Goal: Find specific page/section: Find specific page/section

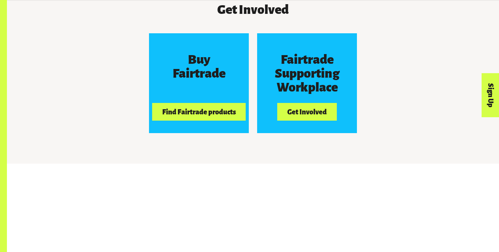
scroll to position [671, 0]
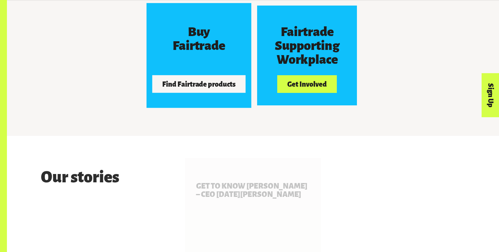
click at [208, 86] on button "Find Fairtrade products" at bounding box center [199, 83] width 94 height 17
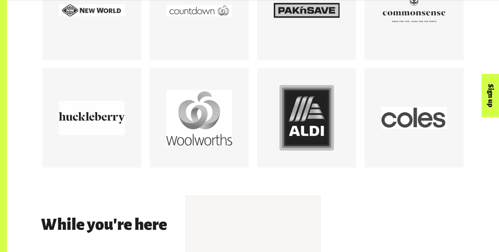
scroll to position [769, 0]
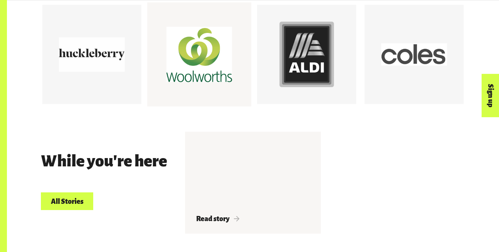
click at [220, 54] on div at bounding box center [199, 54] width 66 height 66
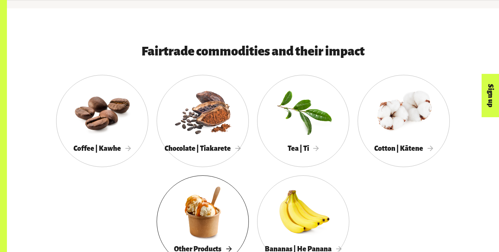
scroll to position [382, 0]
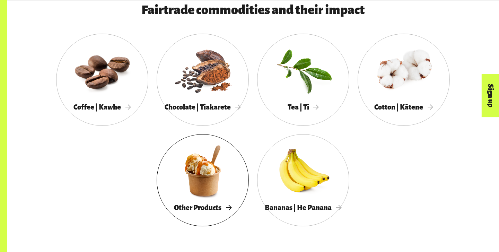
click at [217, 201] on div "Other Products" at bounding box center [203, 208] width 92 height 14
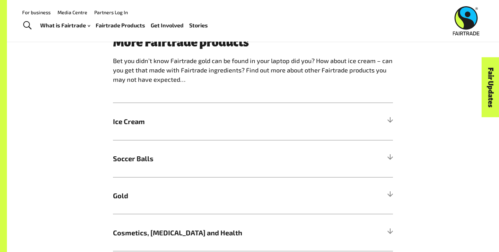
scroll to position [528, 0]
click at [250, 115] on h5 "Ice Cream" at bounding box center [253, 120] width 280 height 37
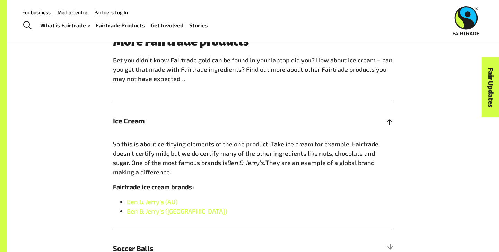
click at [251, 121] on span "Ice Cream" at bounding box center [218, 120] width 210 height 10
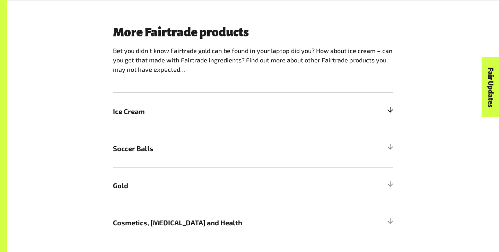
scroll to position [539, 0]
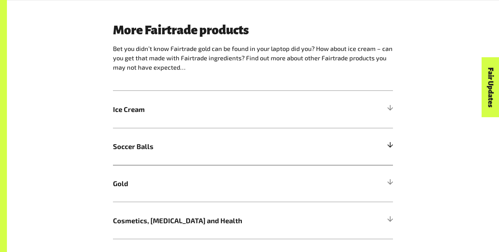
click at [242, 149] on span "Soccer Balls" at bounding box center [218, 146] width 210 height 10
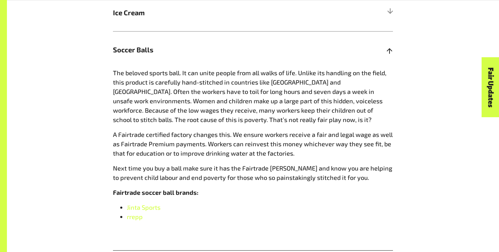
scroll to position [639, 0]
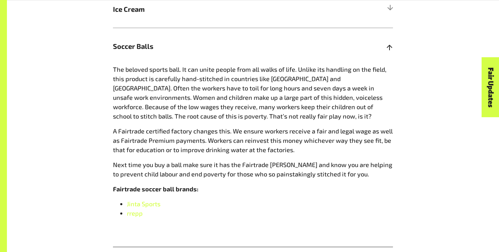
click at [336, 43] on h5 "Soccer Balls" at bounding box center [253, 46] width 280 height 37
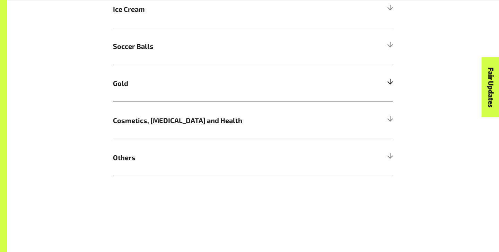
click at [246, 88] on h5 "Gold" at bounding box center [253, 83] width 280 height 37
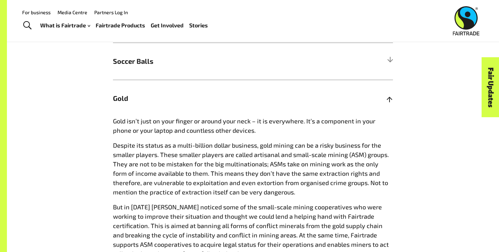
scroll to position [607, 0]
